Goal: Information Seeking & Learning: Learn about a topic

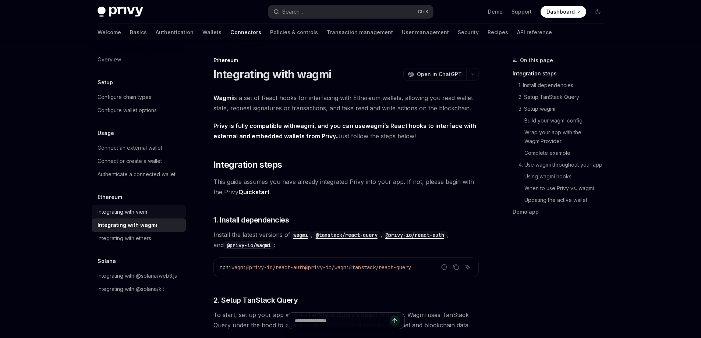
click at [159, 211] on div "Integrating with viem" at bounding box center [140, 212] width 84 height 9
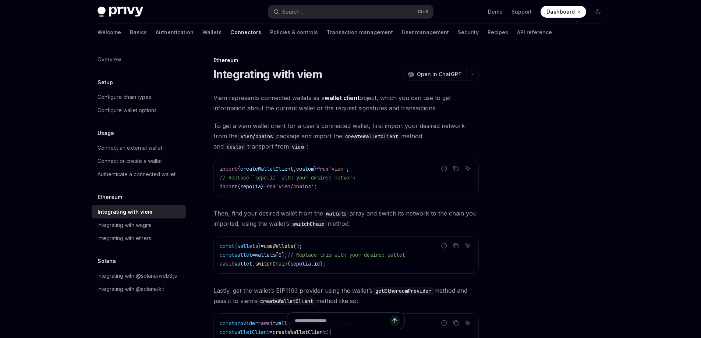
scroll to position [191, 0]
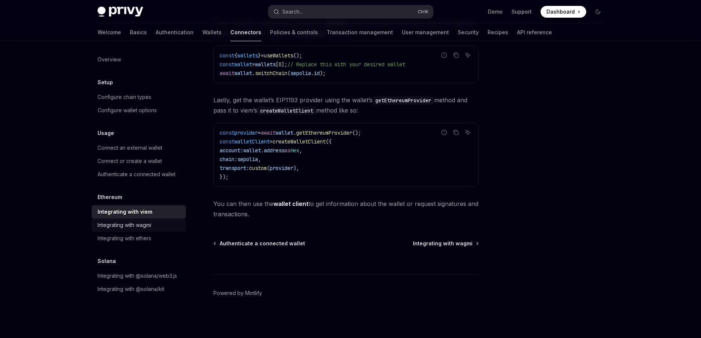
click at [155, 220] on link "Integrating with wagmi" at bounding box center [139, 225] width 94 height 13
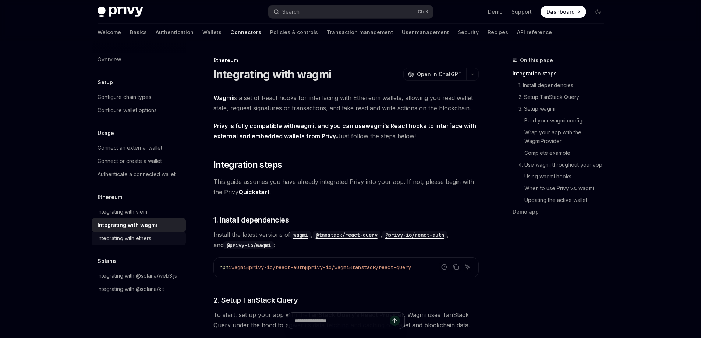
click at [149, 244] on link "Integrating with ethers" at bounding box center [139, 238] width 94 height 13
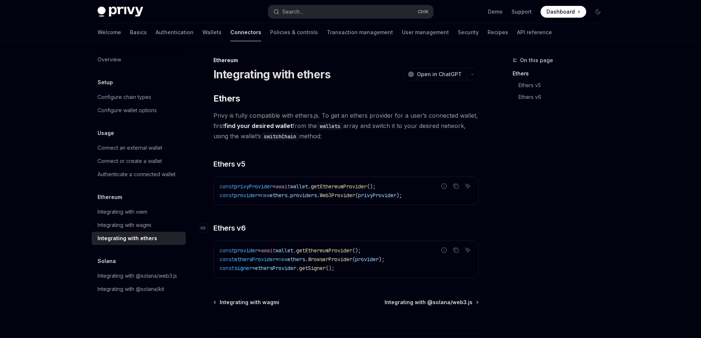
scroll to position [59, 0]
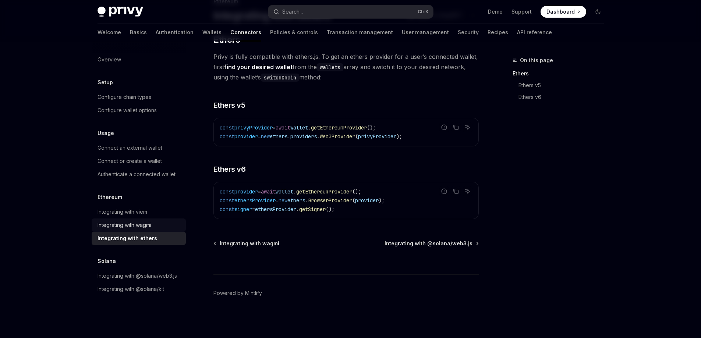
click at [142, 227] on div "Integrating with wagmi" at bounding box center [125, 225] width 54 height 9
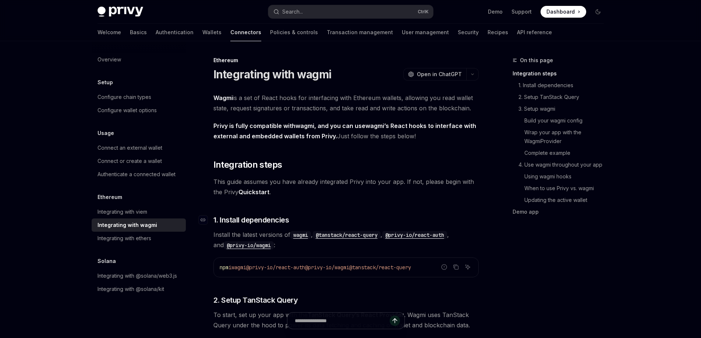
type textarea "*"
click at [343, 265] on icon "Copy the contents from the code block" at bounding box center [456, 267] width 6 height 6
drag, startPoint x: 257, startPoint y: 36, endPoint x: 54, endPoint y: 51, distance: 203.8
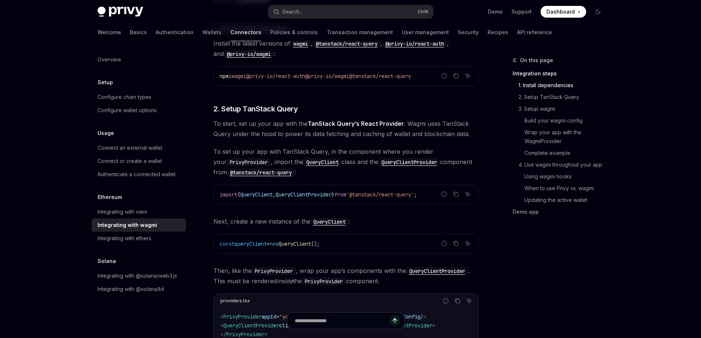
scroll to position [186, 0]
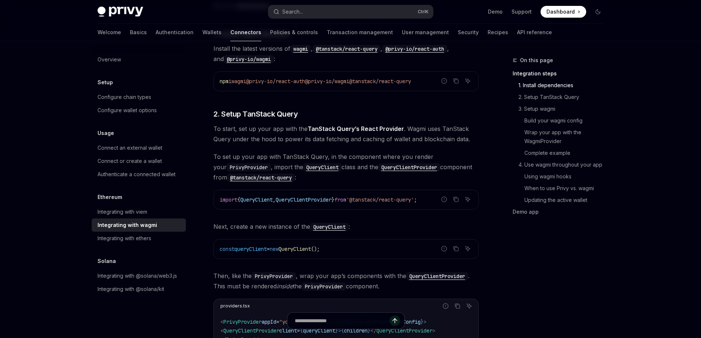
drag, startPoint x: 524, startPoint y: 13, endPoint x: 519, endPoint y: 236, distance: 222.4
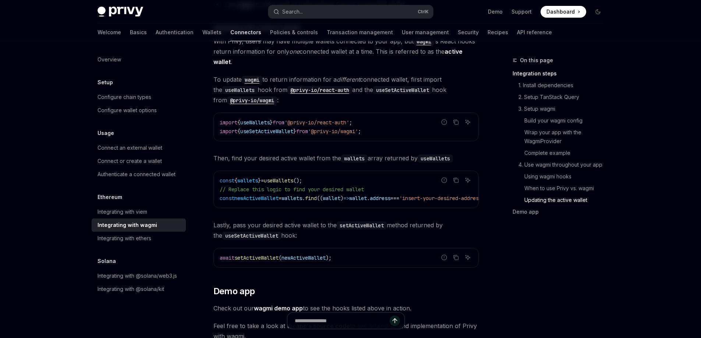
scroll to position [2109, 0]
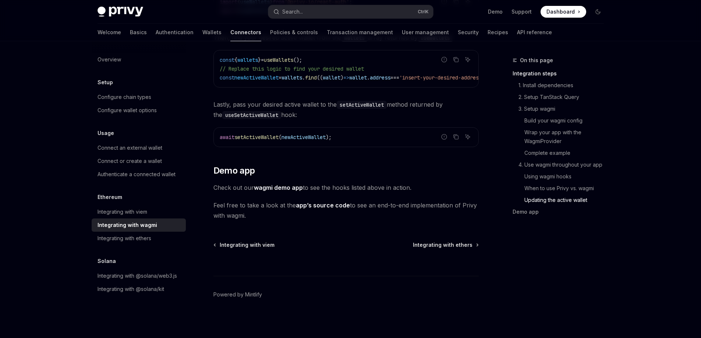
click at [330, 200] on span "Feel free to take a look at the app’s source code to see an end-to-end implemen…" at bounding box center [346, 210] width 265 height 21
click at [329, 202] on link "app’s source code" at bounding box center [323, 206] width 54 height 8
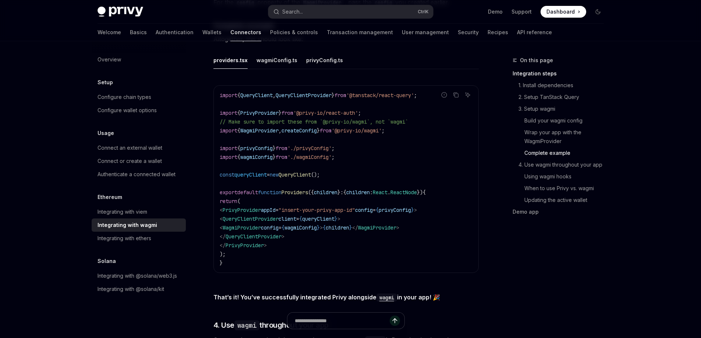
scroll to position [1299, 0]
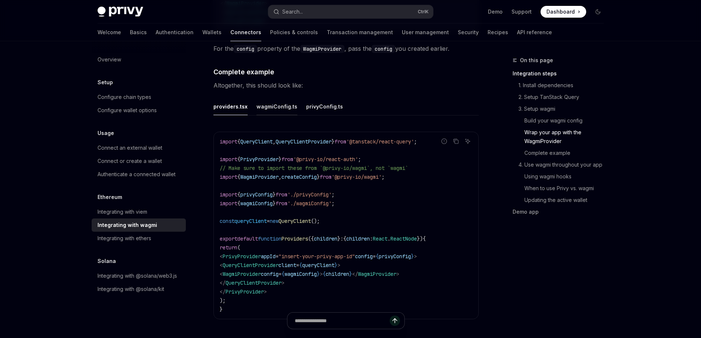
click at [271, 104] on button "wagmiConfig.ts" at bounding box center [277, 106] width 41 height 17
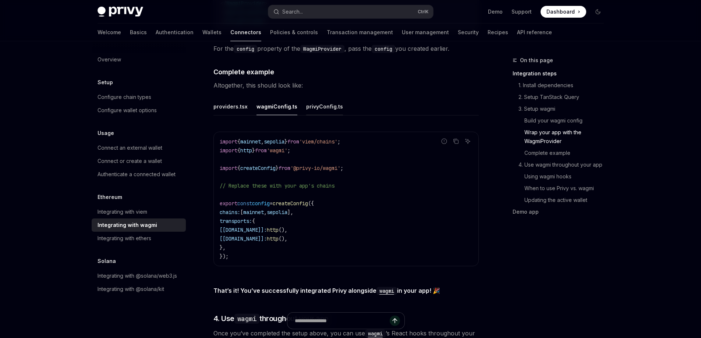
click at [310, 107] on button "privyConfig.ts" at bounding box center [324, 106] width 37 height 17
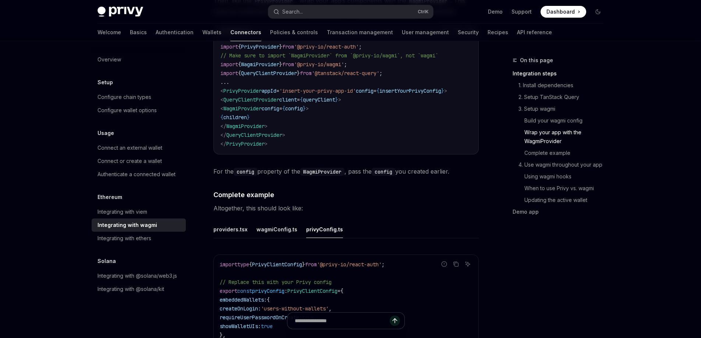
scroll to position [1174, 0]
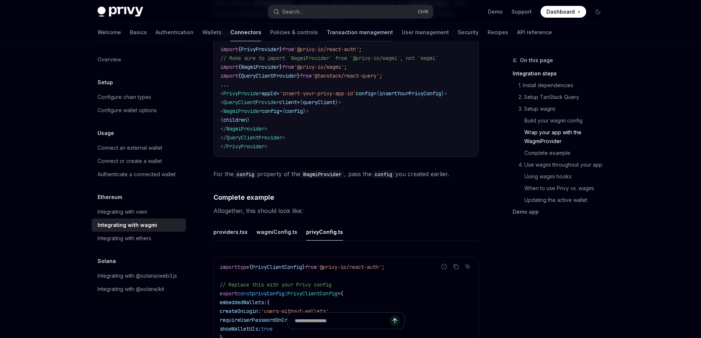
click at [327, 37] on link "Transaction management" at bounding box center [360, 33] width 66 height 18
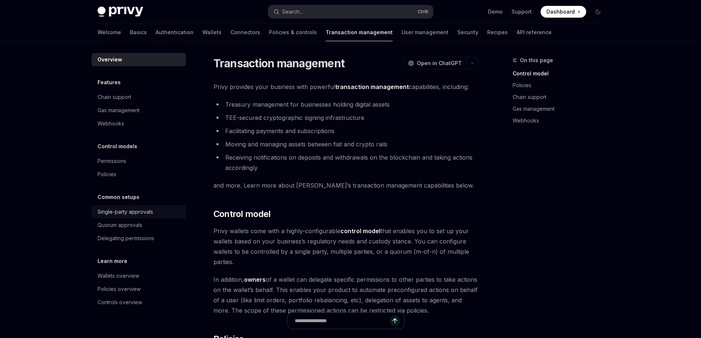
click at [151, 213] on div "Single-party approvals" at bounding box center [126, 212] width 56 height 9
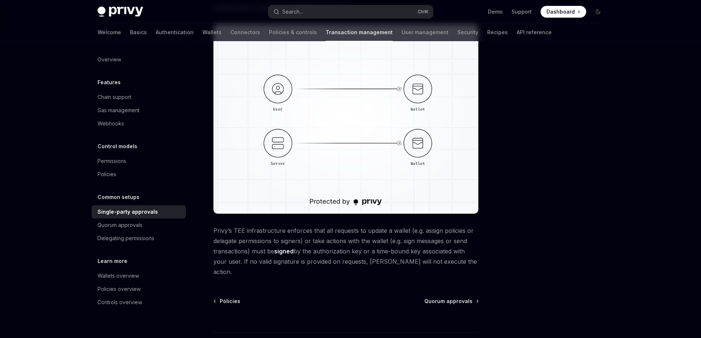
scroll to position [159, 0]
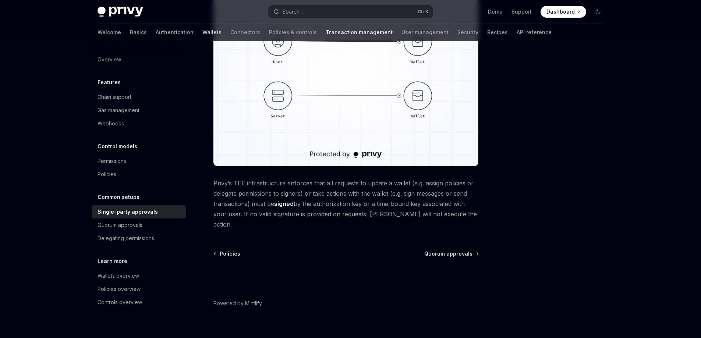
click at [202, 33] on link "Wallets" at bounding box center [211, 33] width 19 height 18
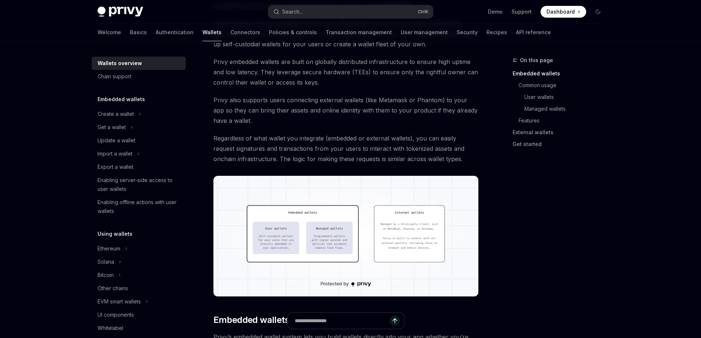
scroll to position [111, 0]
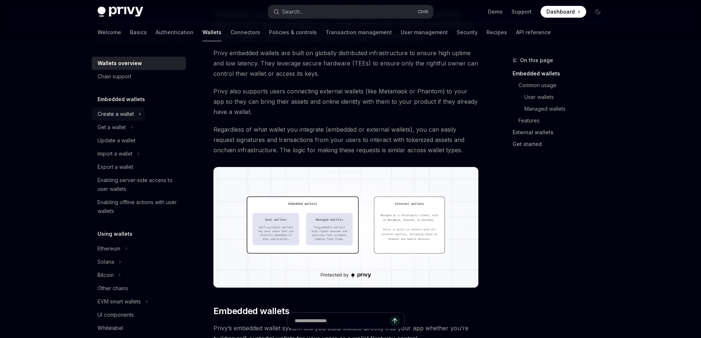
click at [131, 109] on button "Create a wallet" at bounding box center [118, 113] width 53 height 13
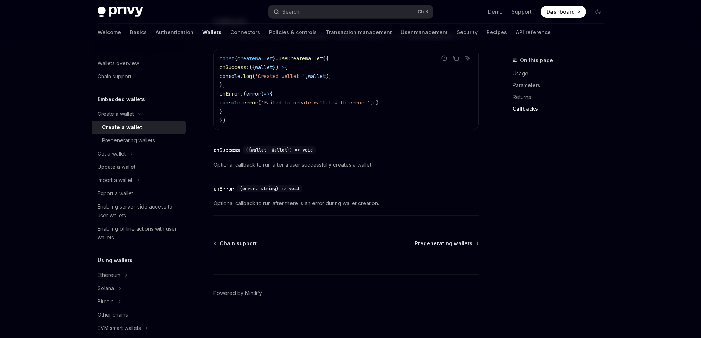
scroll to position [557, 0]
click at [142, 150] on li "Get a wallet" at bounding box center [139, 153] width 94 height 13
click at [133, 151] on icon at bounding box center [131, 153] width 3 height 9
type textarea "*"
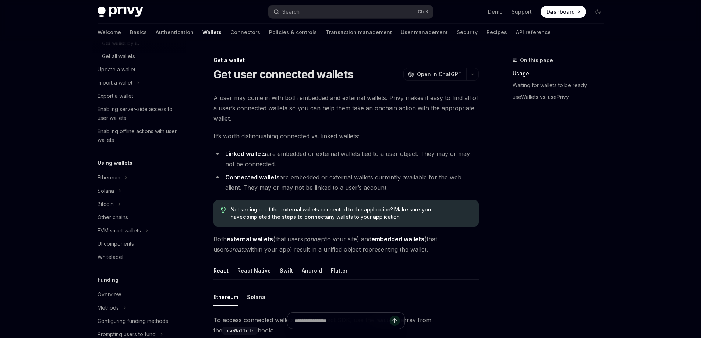
scroll to position [184, 0]
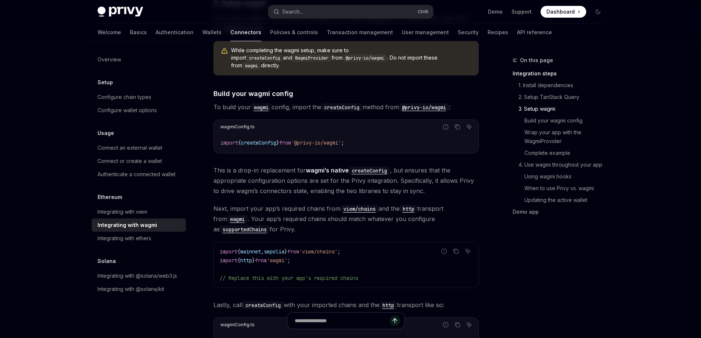
scroll to position [514, 0]
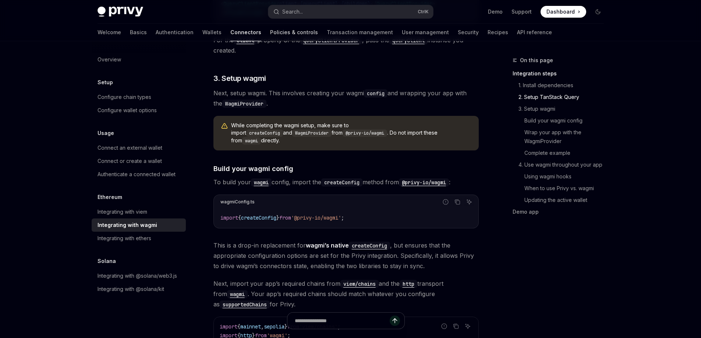
click at [270, 39] on link "Policies & controls" at bounding box center [294, 33] width 48 height 18
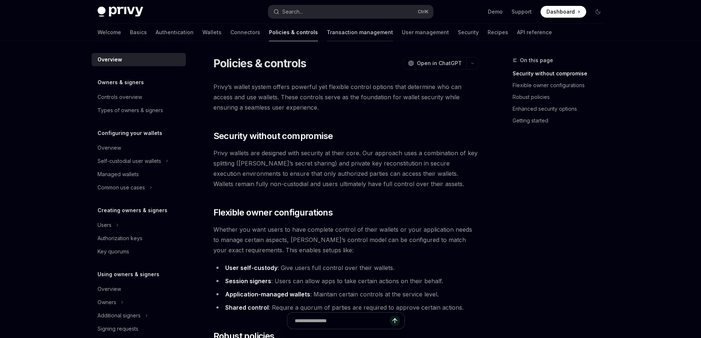
click at [327, 33] on link "Transaction management" at bounding box center [360, 33] width 66 height 18
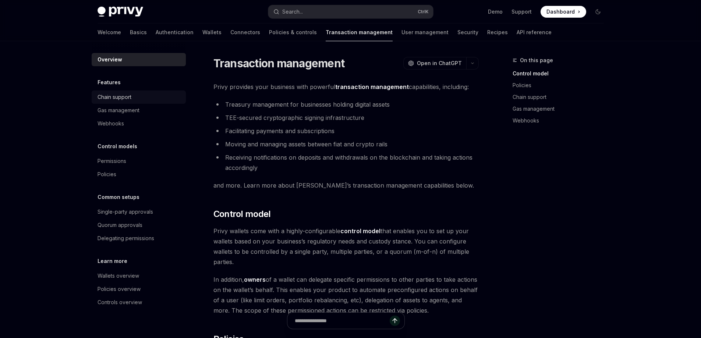
click at [156, 102] on link "Chain support" at bounding box center [139, 97] width 94 height 13
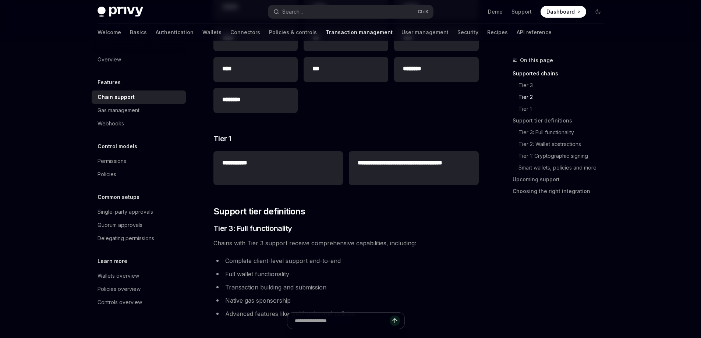
scroll to position [277, 0]
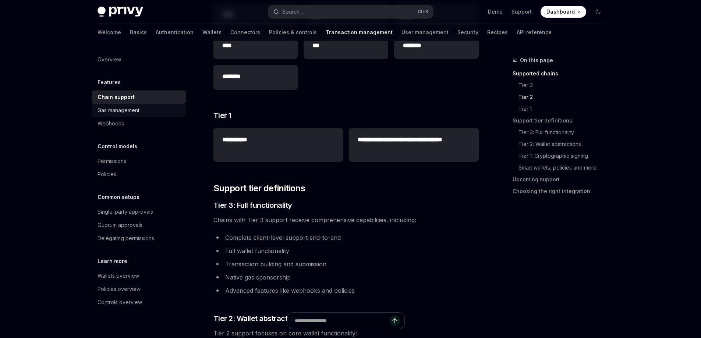
click at [110, 110] on div "Gas management" at bounding box center [119, 110] width 42 height 9
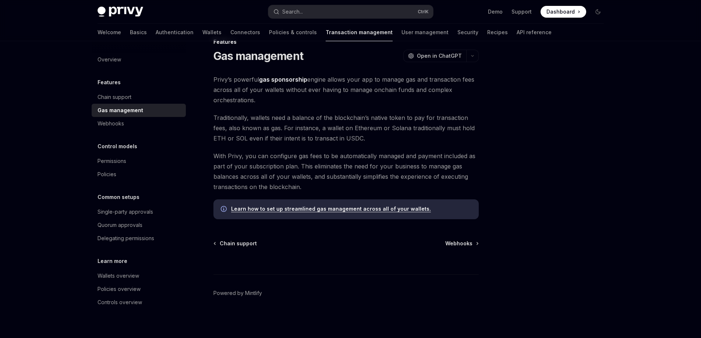
scroll to position [18, 0]
click at [113, 130] on link "Webhooks" at bounding box center [139, 123] width 94 height 13
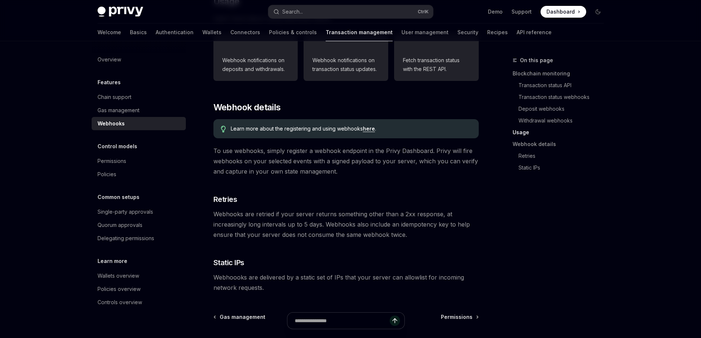
scroll to position [446, 0]
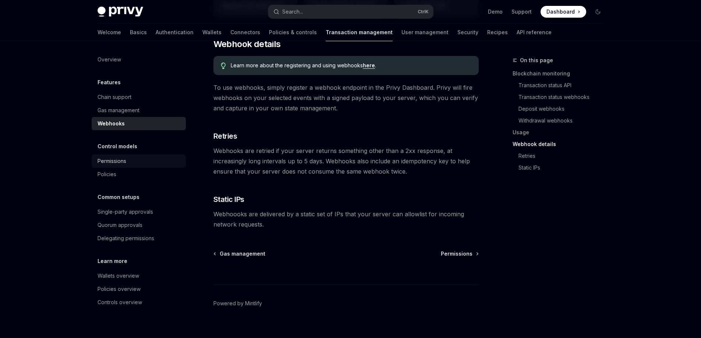
click at [125, 159] on div "Permissions" at bounding box center [112, 161] width 29 height 9
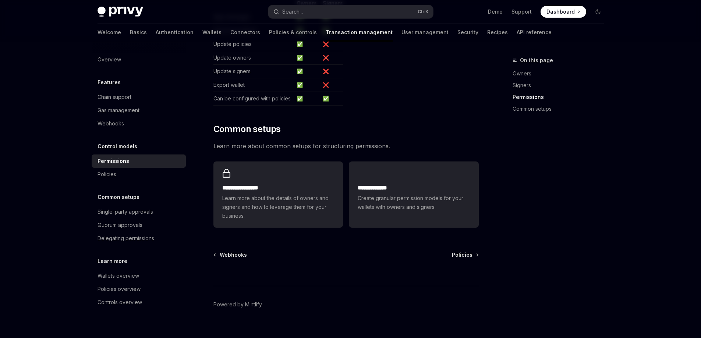
scroll to position [490, 0]
click at [131, 178] on div "Policies" at bounding box center [140, 174] width 84 height 9
type textarea "*"
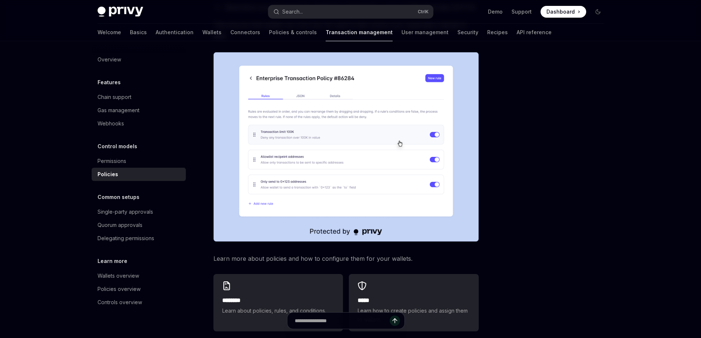
scroll to position [241, 0]
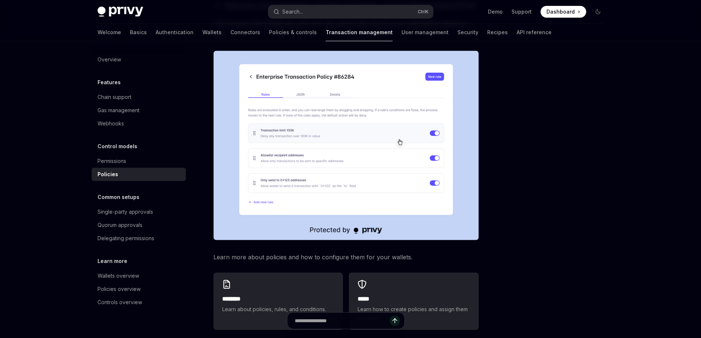
click at [569, 9] on span "Dashboard" at bounding box center [561, 11] width 28 height 7
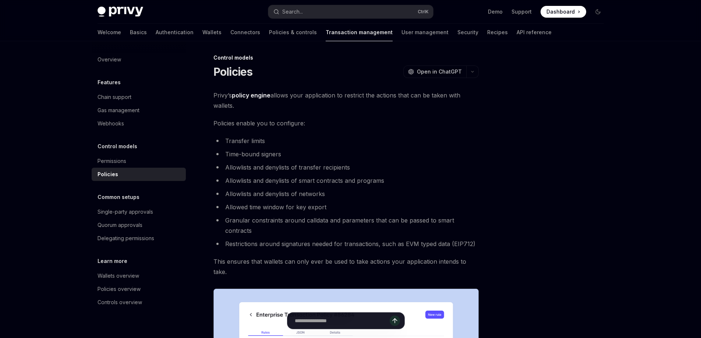
scroll to position [0, 0]
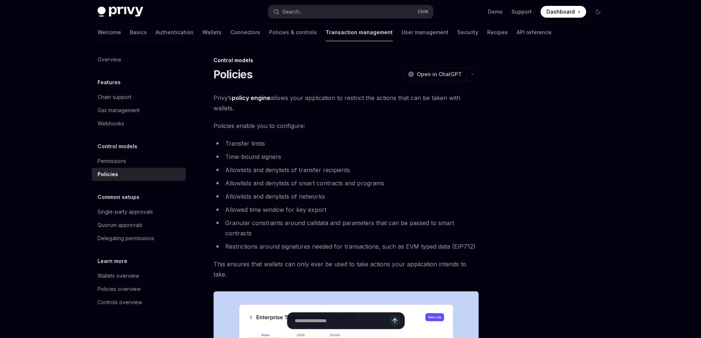
click at [568, 10] on span "Dashboard" at bounding box center [561, 11] width 28 height 7
